Goal: Check status: Check status

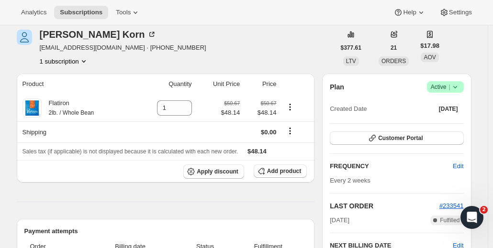
scroll to position [41, 0]
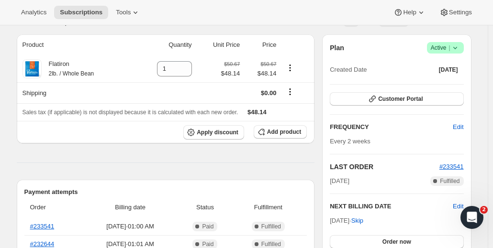
scroll to position [79, 0]
